Goal: Navigation & Orientation: Find specific page/section

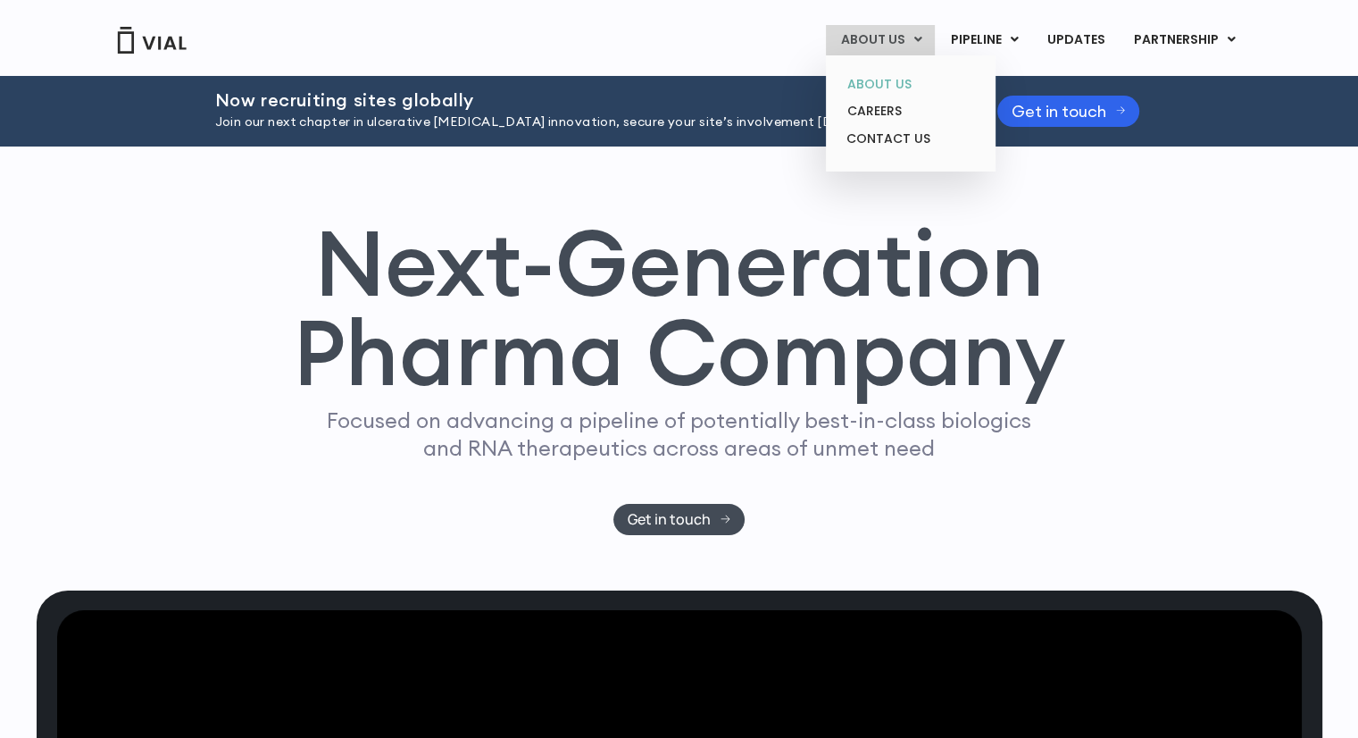
click at [893, 88] on link "ABOUT US" at bounding box center [910, 85] width 156 height 28
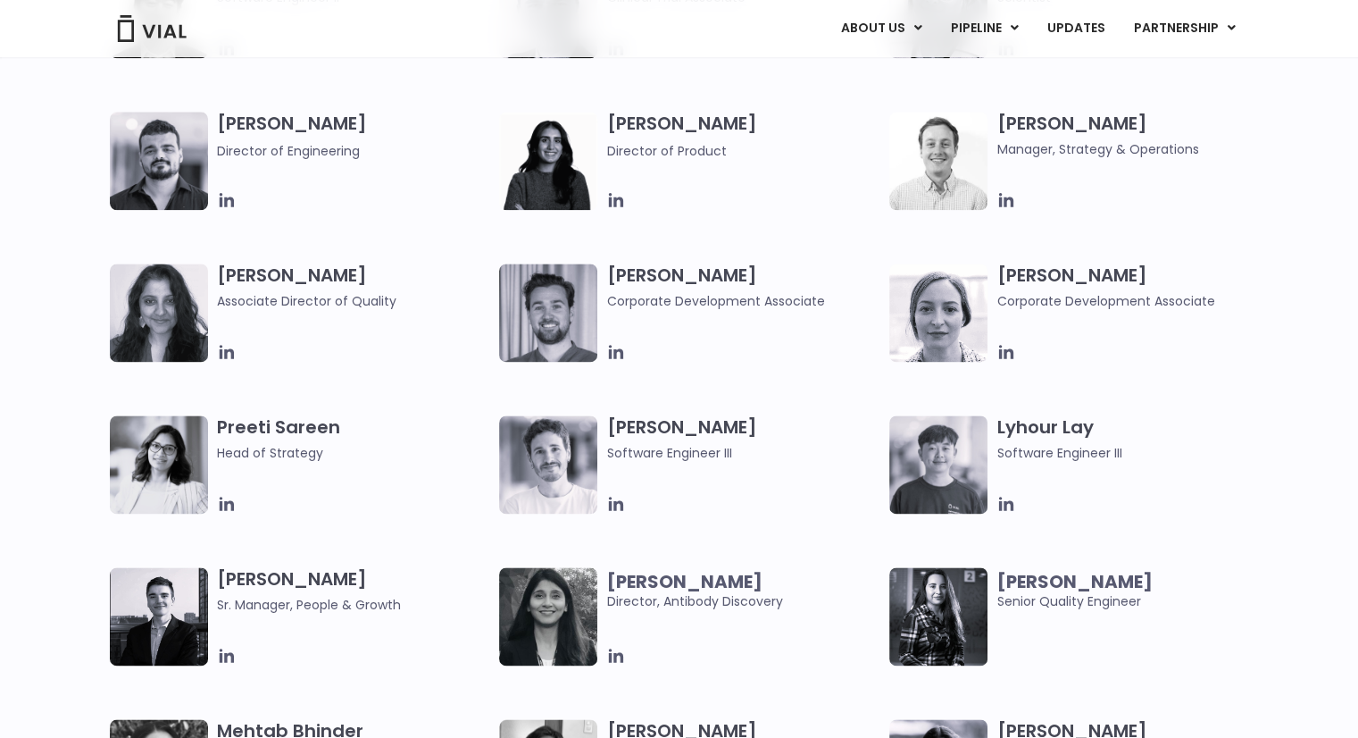
scroll to position [2298, 0]
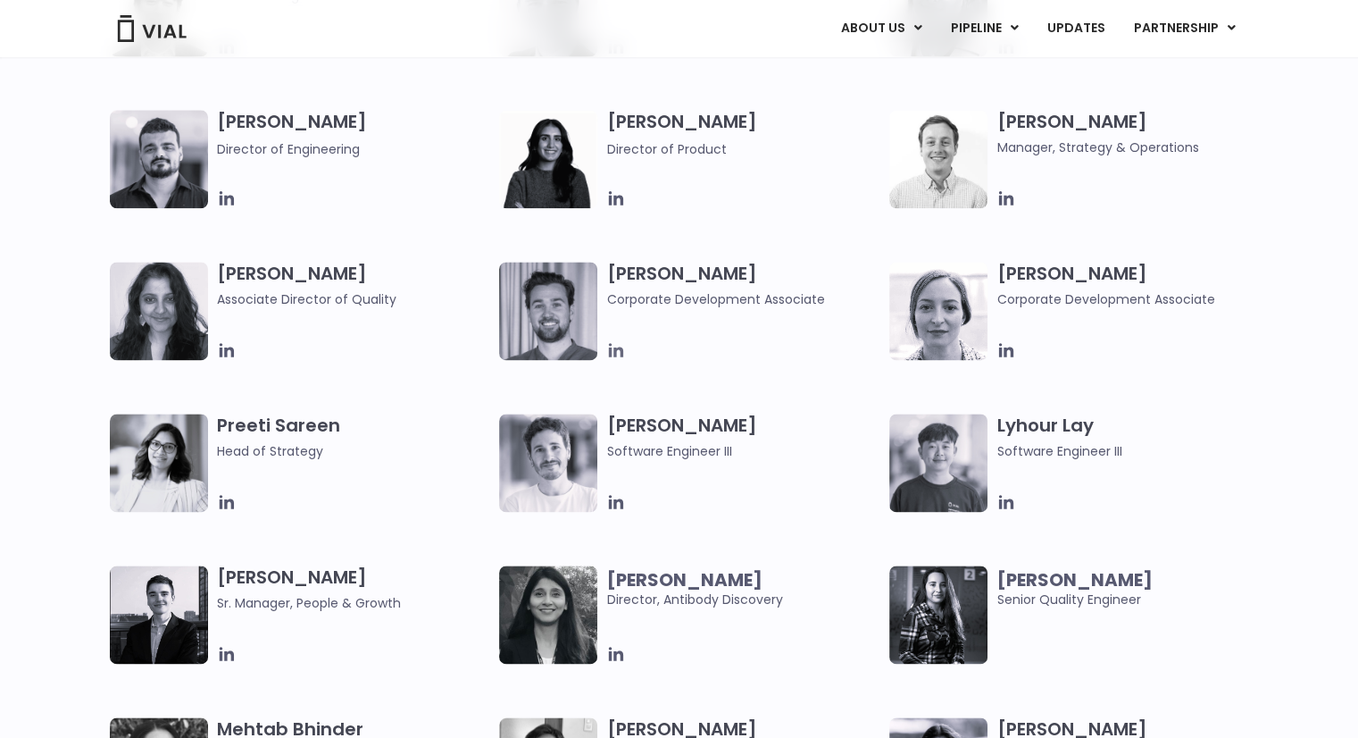
click at [619, 352] on icon at bounding box center [616, 350] width 20 height 20
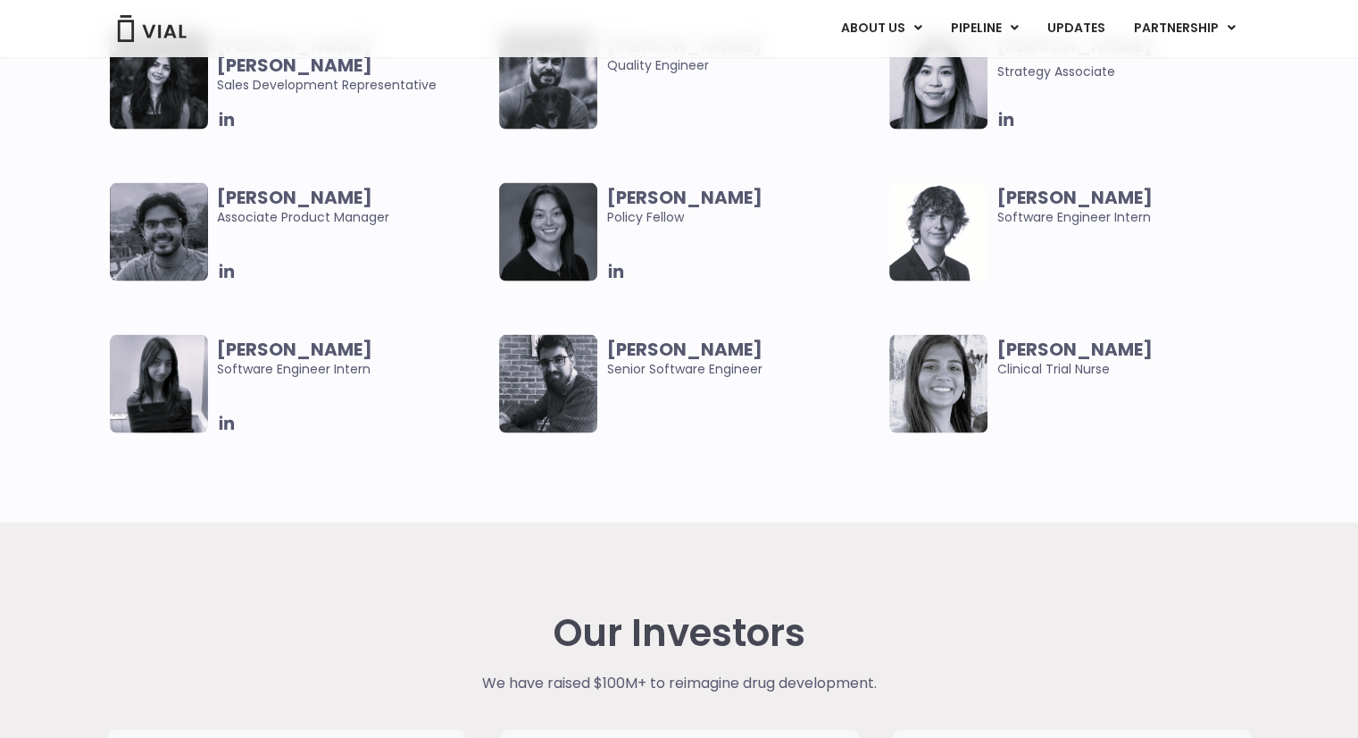
scroll to position [3739, 0]
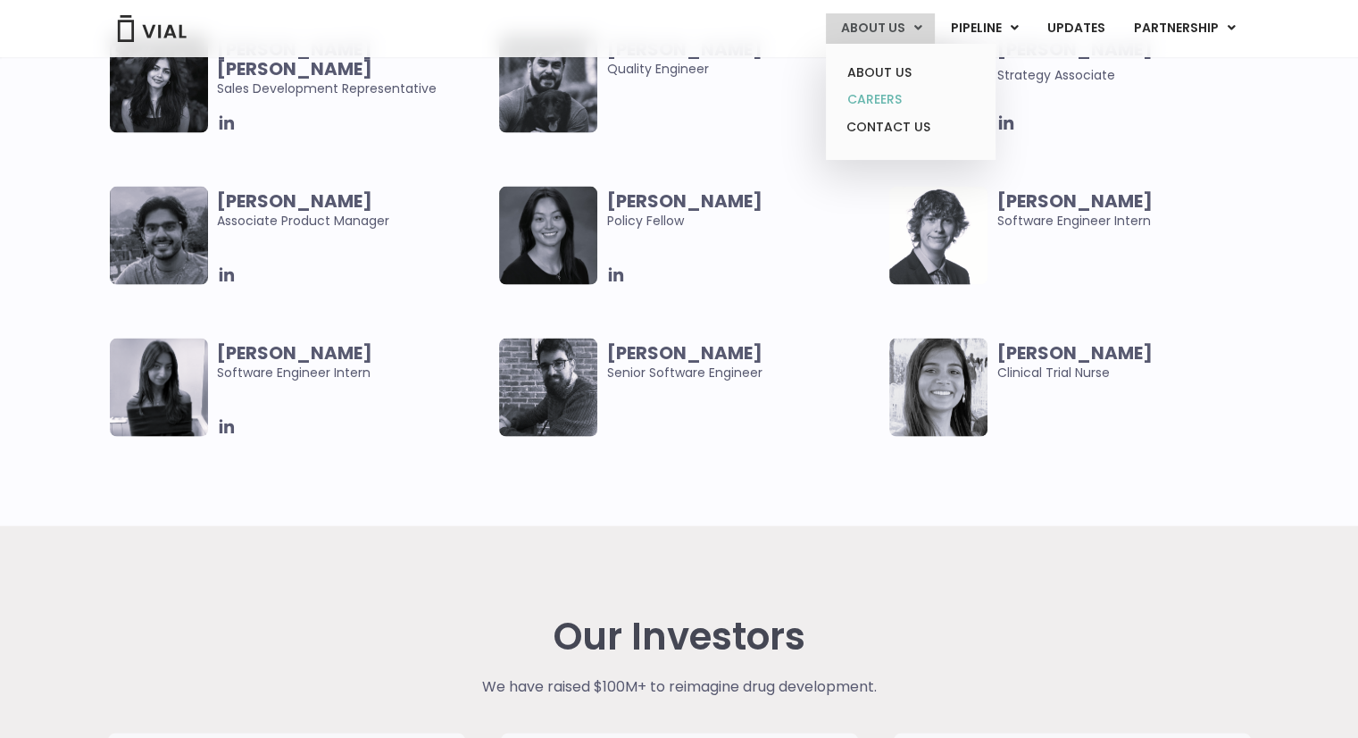
click at [900, 102] on link "CAREERS" at bounding box center [910, 100] width 156 height 28
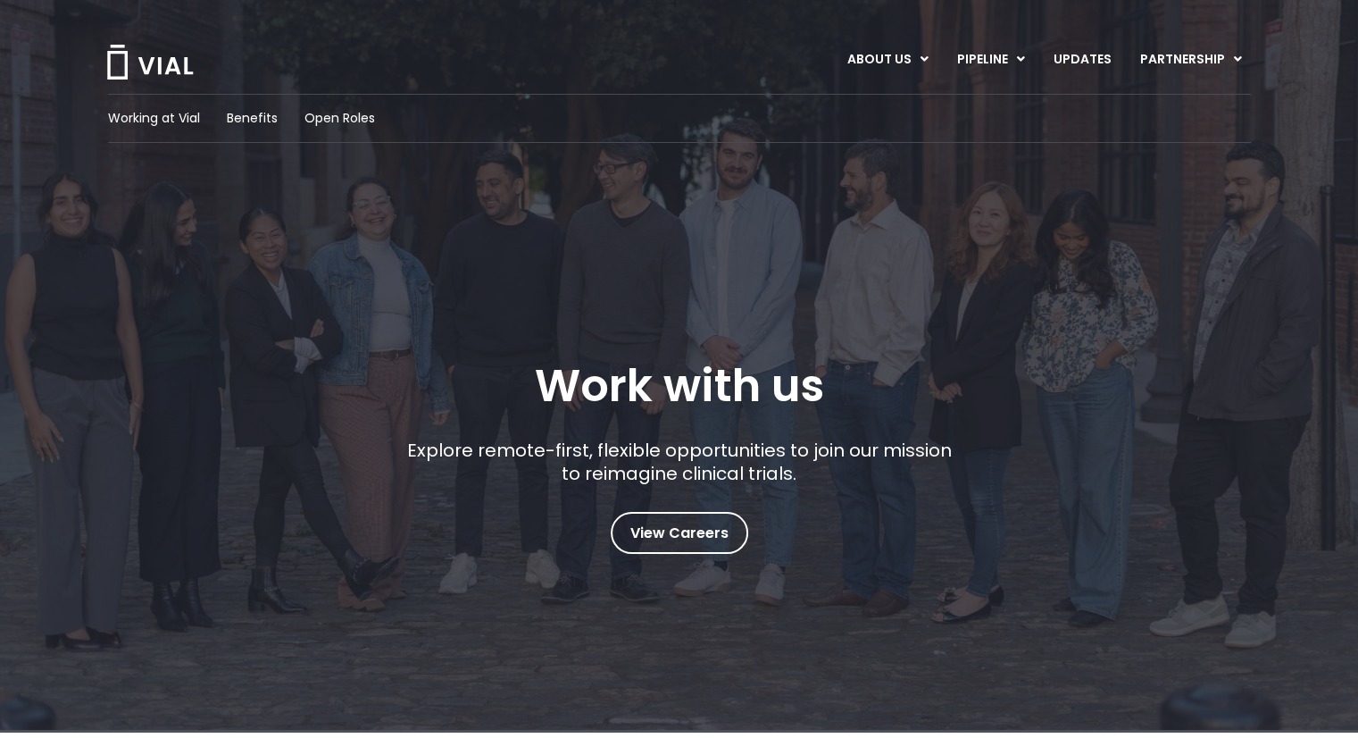
scroll to position [2, 0]
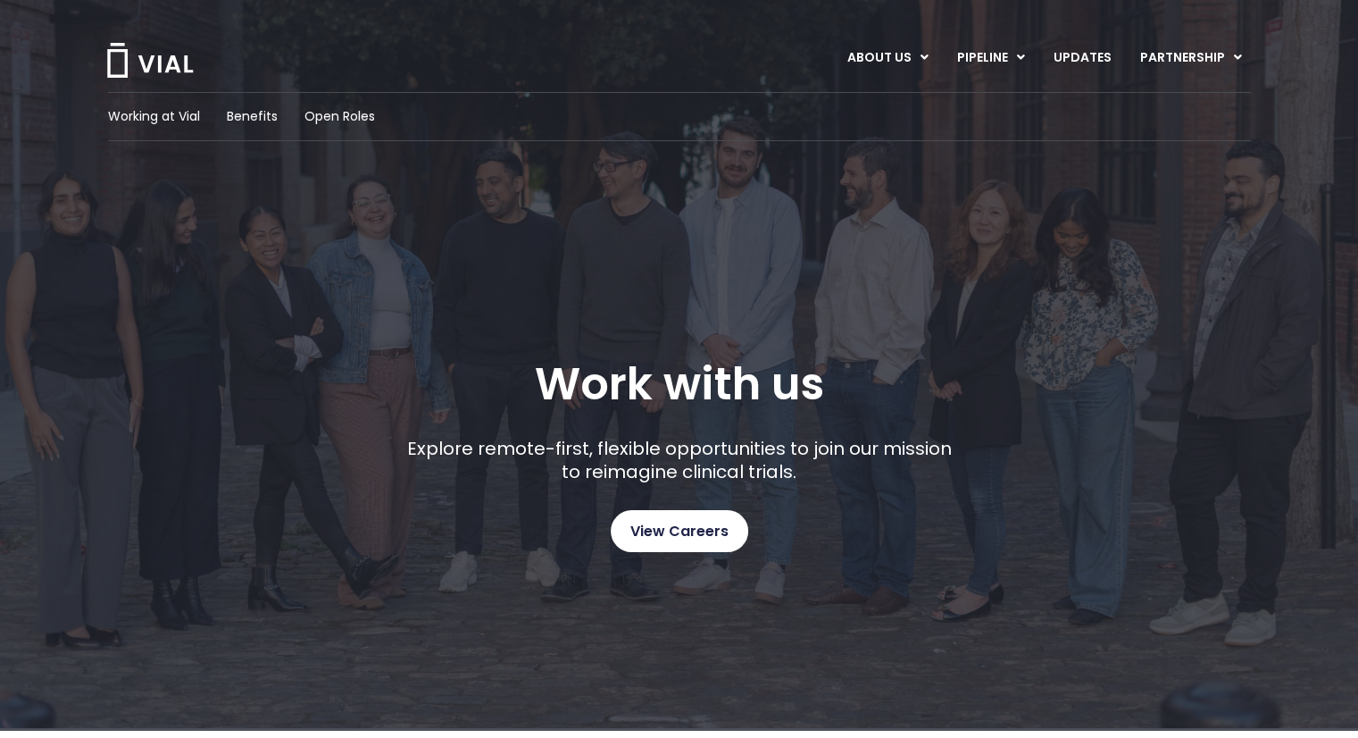
click at [664, 529] on span "View Careers" at bounding box center [679, 531] width 98 height 23
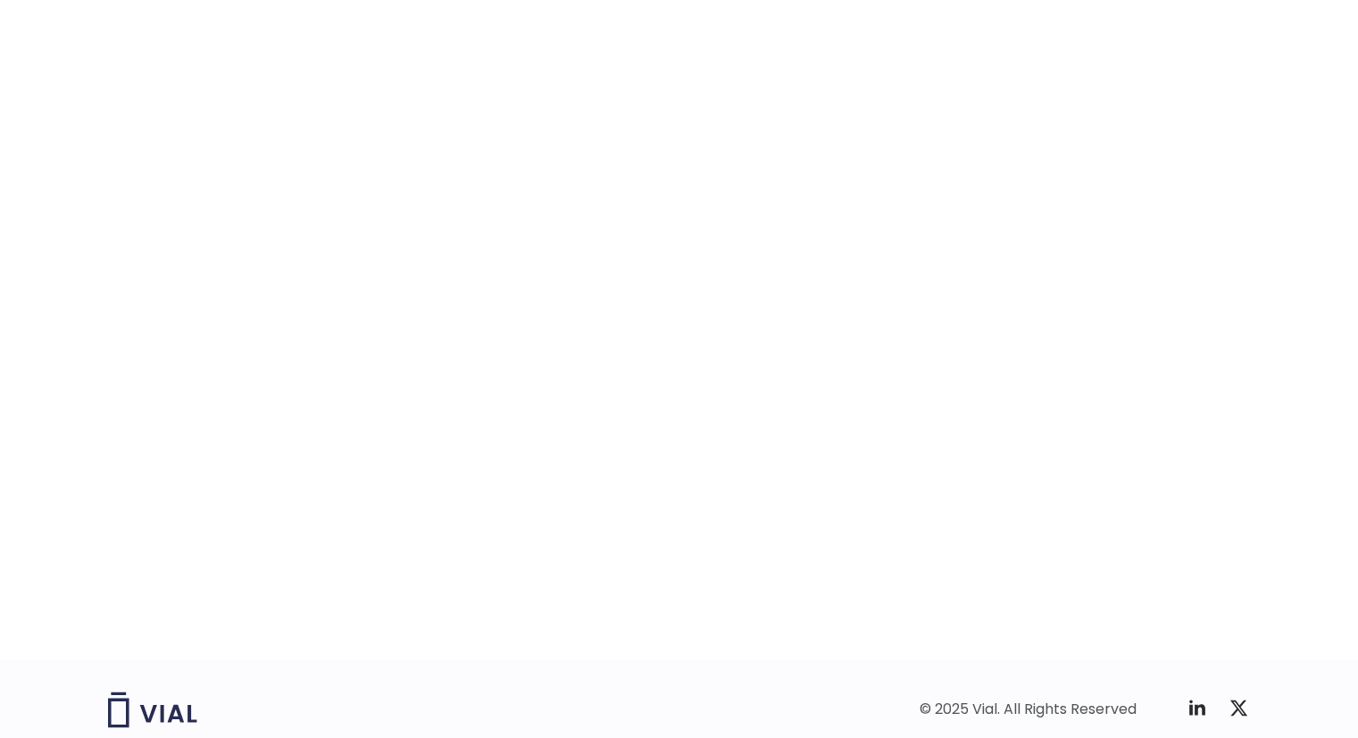
scroll to position [2679, 0]
